Goal: Navigation & Orientation: Understand site structure

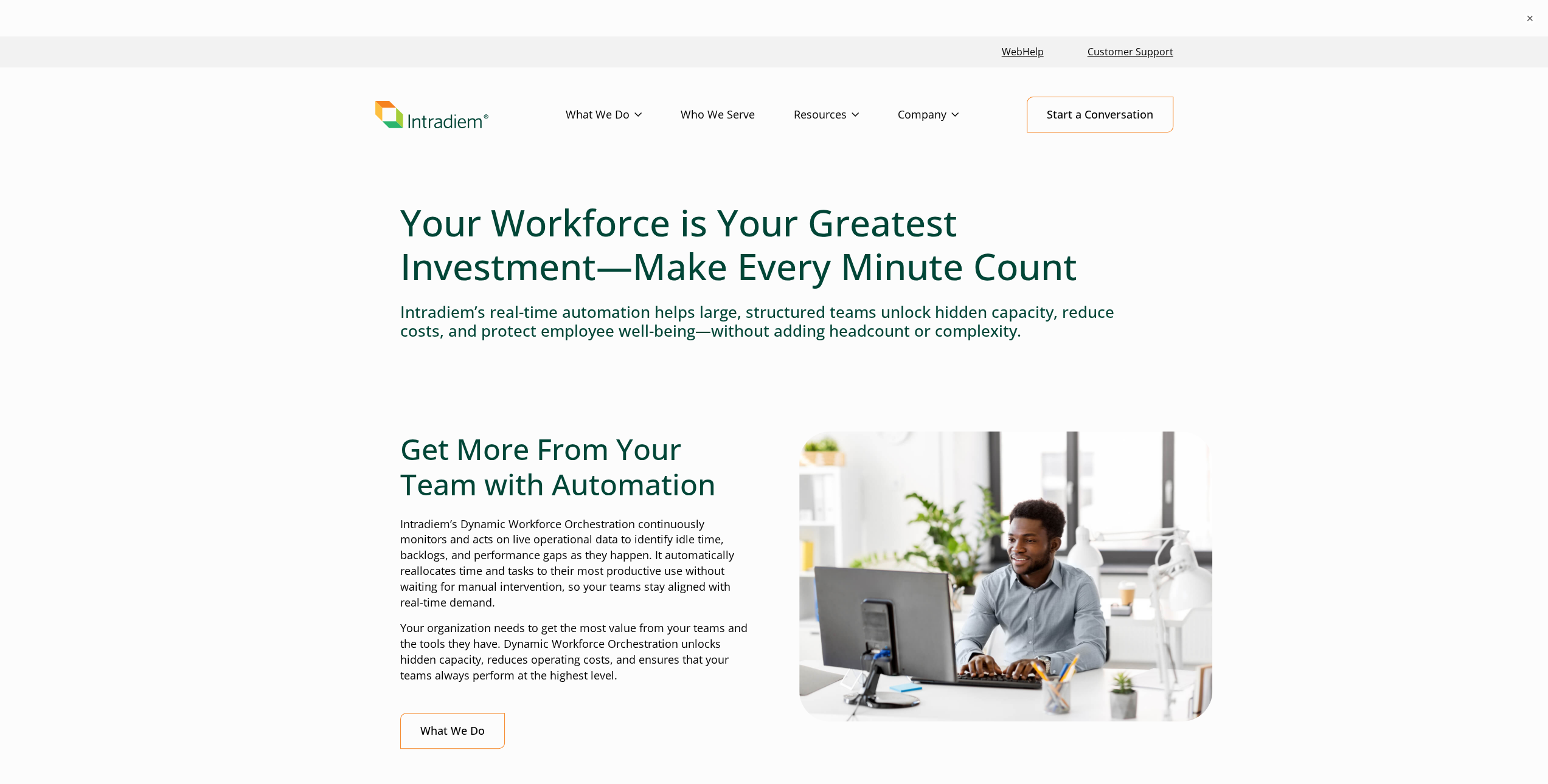
click at [727, 118] on link "Who We Serve" at bounding box center [738, 115] width 113 height 36
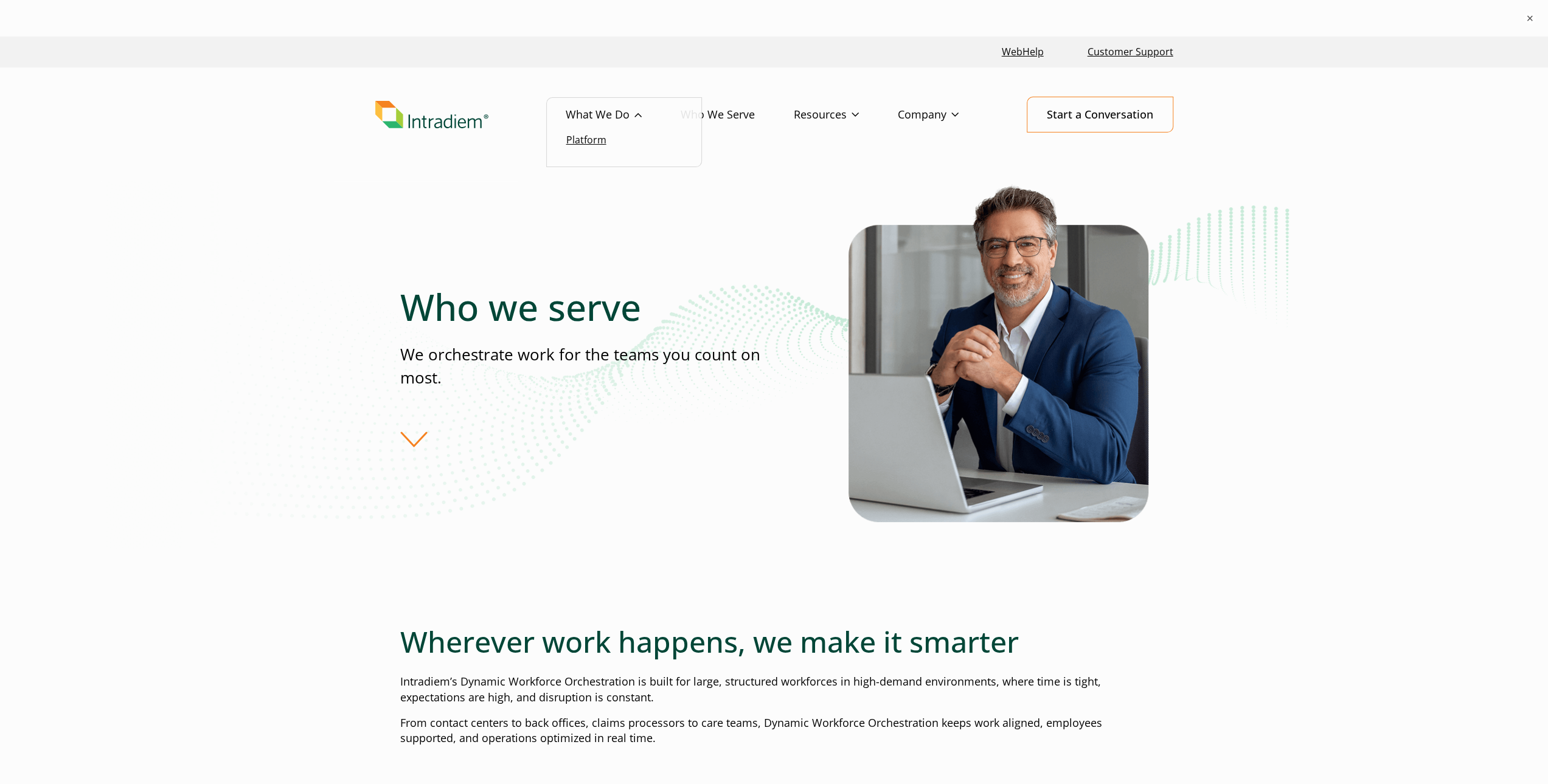
click at [597, 139] on link "Platform" at bounding box center [586, 140] width 40 height 14
